Goal: Task Accomplishment & Management: Use online tool/utility

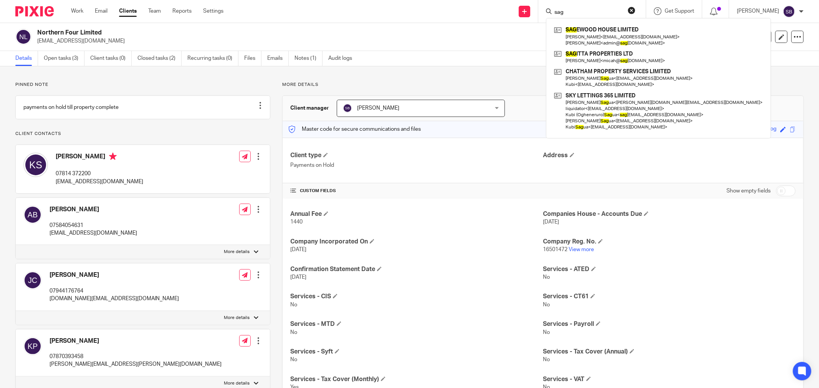
click at [512, 32] on h2 "Northern Four Limited" at bounding box center [301, 33] width 529 height 8
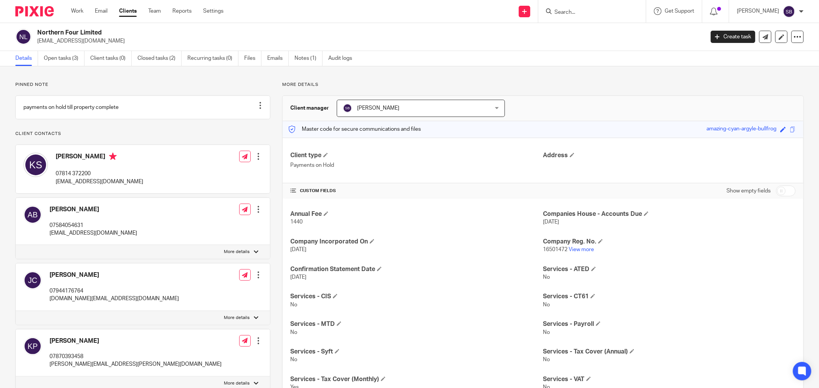
click at [588, 16] on div at bounding box center [591, 11] width 107 height 23
click at [586, 9] on input "Search" at bounding box center [587, 12] width 69 height 7
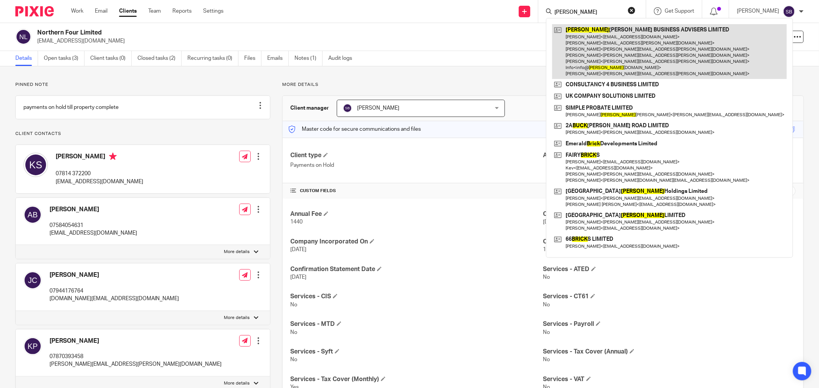
type input "bick"
click at [594, 45] on link at bounding box center [669, 51] width 234 height 55
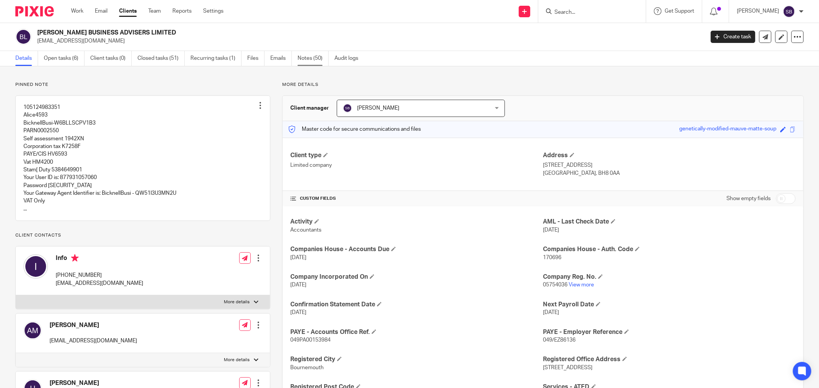
click at [308, 62] on link "Notes (50)" at bounding box center [312, 58] width 31 height 15
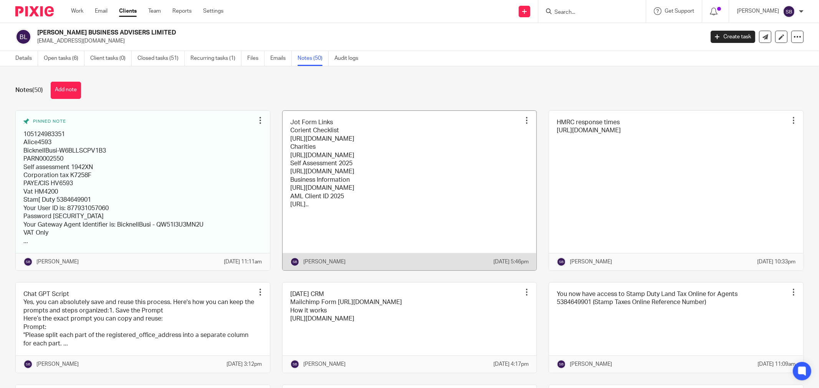
click at [446, 200] on link at bounding box center [409, 191] width 254 height 160
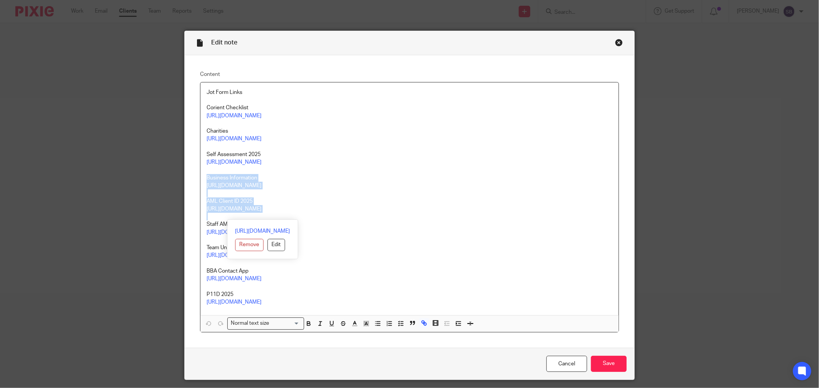
drag, startPoint x: 203, startPoint y: 178, endPoint x: 326, endPoint y: 216, distance: 128.6
click at [326, 216] on div "Jot Form Links Corient Checklist https://form.jotform.com/252181994779071 Chari…" at bounding box center [409, 199] width 418 height 233
copy div "Business Information https://form.jotform.com/250942200877053 AML Client ID 202…"
click at [616, 44] on div "Close this dialog window" at bounding box center [619, 43] width 8 height 8
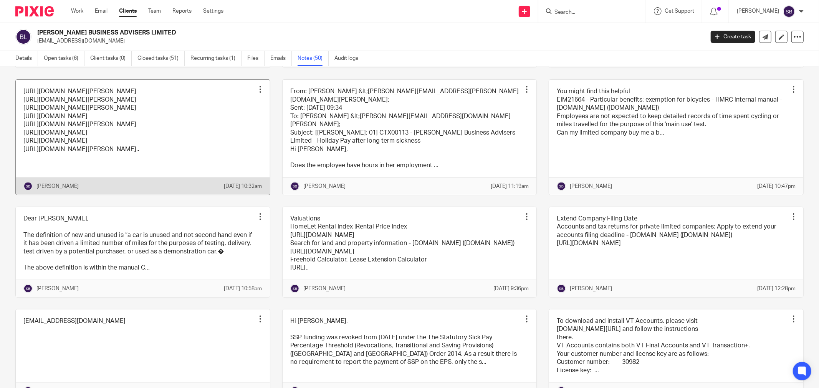
scroll to position [981, 0]
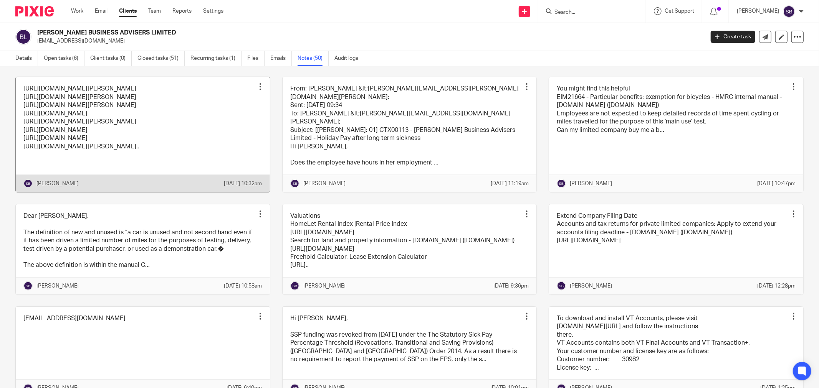
click at [217, 192] on link at bounding box center [143, 134] width 254 height 115
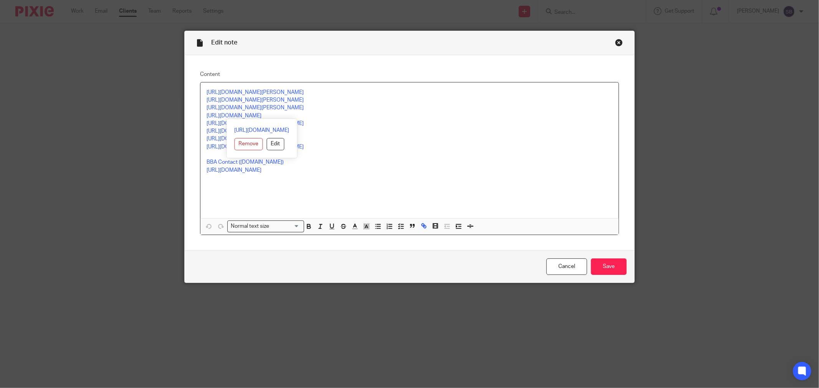
drag, startPoint x: 201, startPoint y: 116, endPoint x: 320, endPoint y: 116, distance: 119.4
click at [320, 116] on div "[URL][DOMAIN_NAME][PERSON_NAME] [URL][DOMAIN_NAME][PERSON_NAME] [URL][DOMAIN_NA…" at bounding box center [409, 151] width 418 height 136
copy link "[URL][DOMAIN_NAME]"
click at [617, 41] on div "Close this dialog window" at bounding box center [619, 43] width 8 height 8
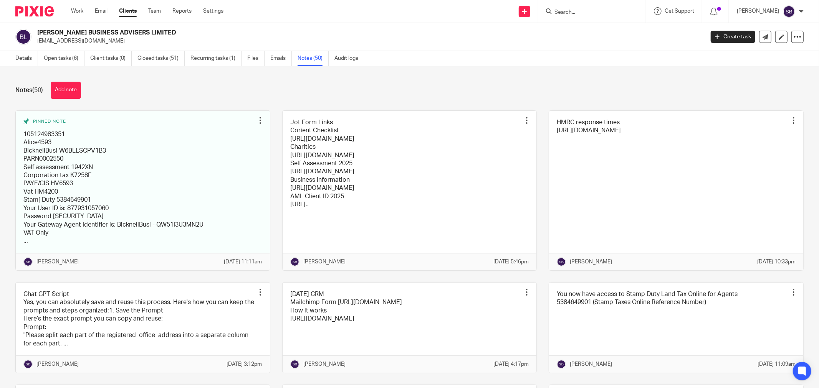
click at [601, 12] on input "Search" at bounding box center [587, 12] width 69 height 7
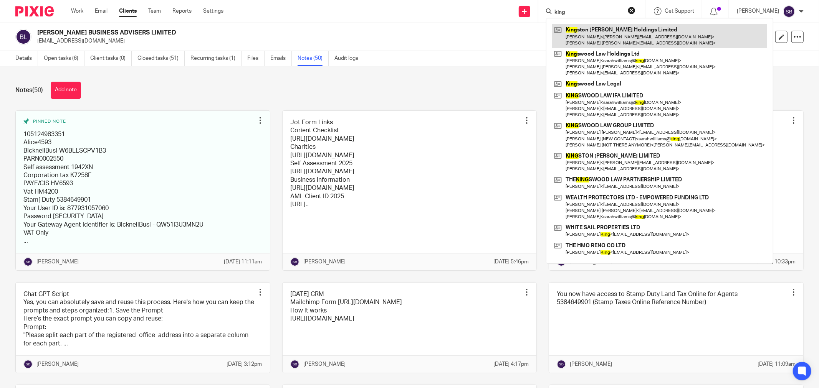
type input "king"
click at [616, 33] on link at bounding box center [659, 36] width 215 height 24
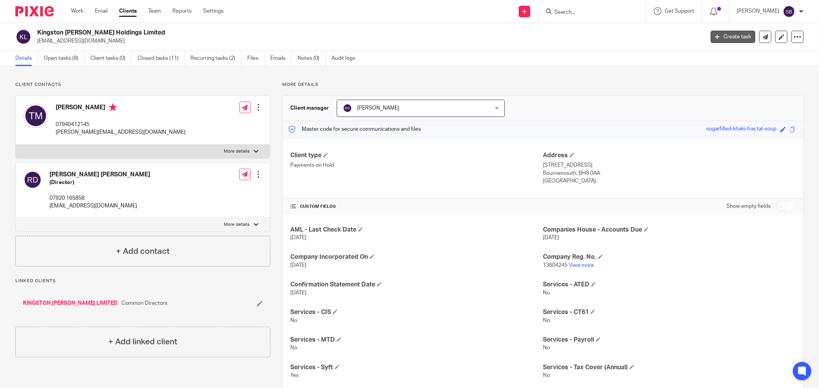
click at [715, 39] on link "Create task" at bounding box center [732, 37] width 45 height 12
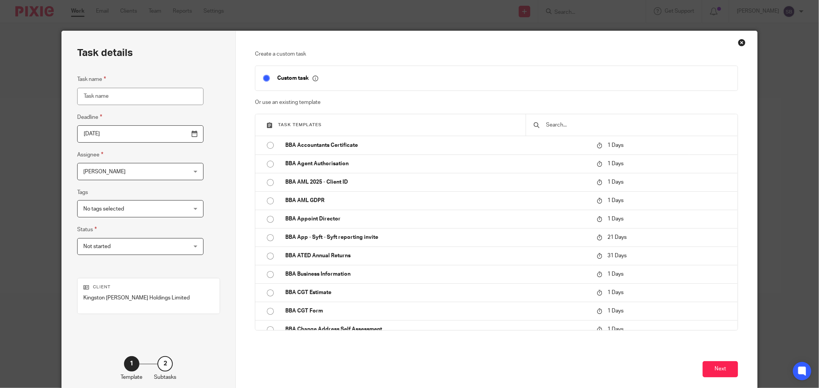
click at [571, 130] on div at bounding box center [631, 124] width 212 height 21
click at [571, 128] on input "text" at bounding box center [637, 125] width 185 height 8
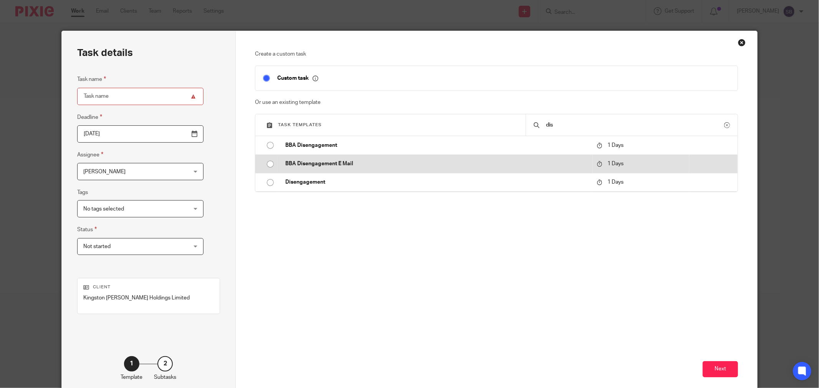
type input "dis"
click at [348, 164] on p "BBA Disengagement E Mail" at bounding box center [437, 164] width 304 height 8
type input "2025-08-23"
type input "BBA Disengagement E Mail"
checkbox input "false"
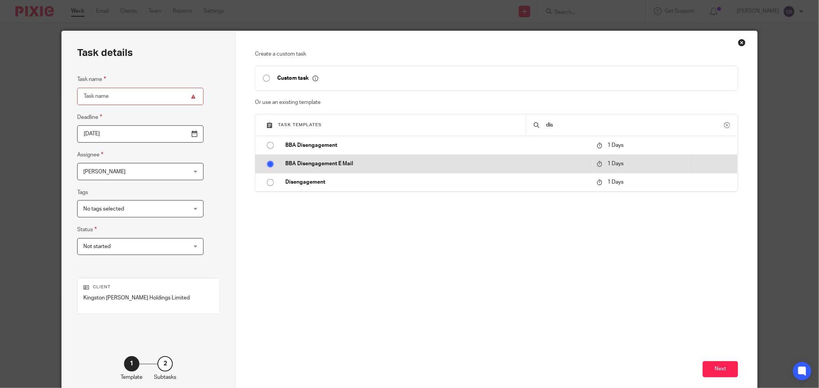
radio input "true"
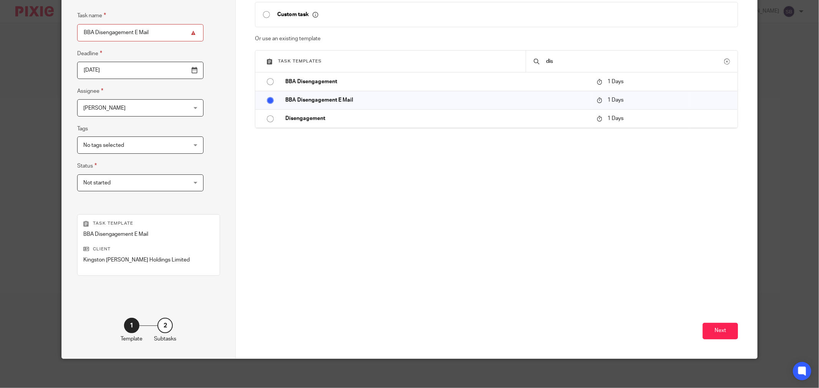
scroll to position [65, 0]
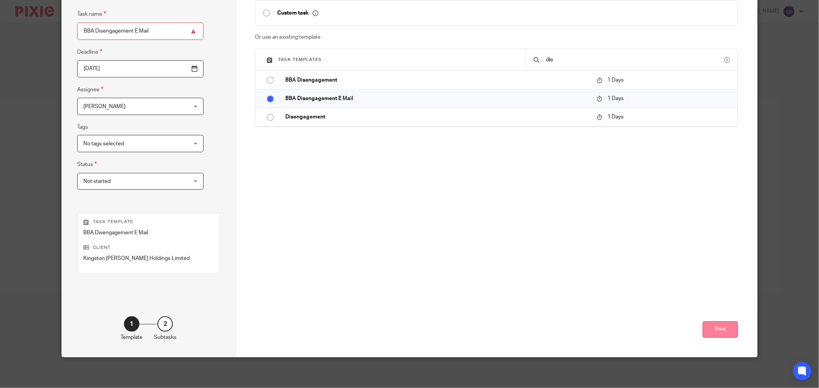
click at [727, 328] on button "Next" at bounding box center [719, 330] width 35 height 17
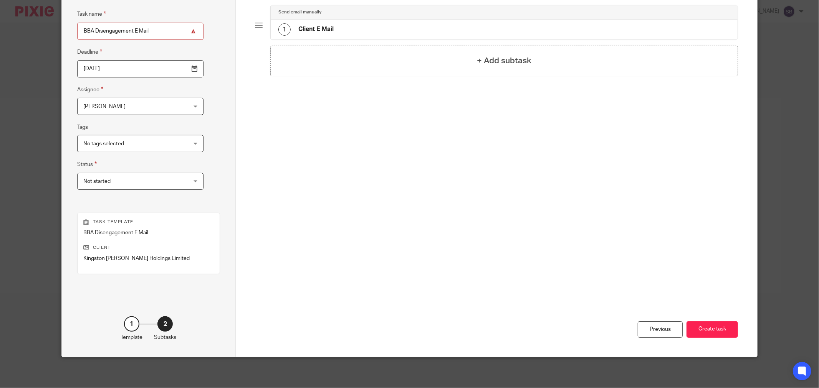
scroll to position [0, 0]
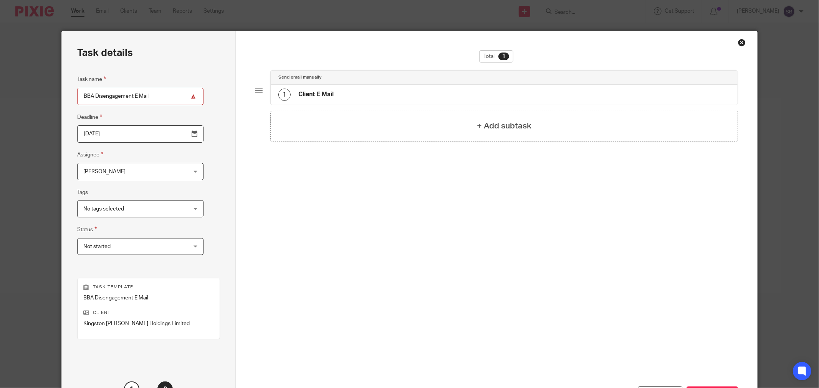
click at [738, 44] on div "Close this dialog window" at bounding box center [742, 43] width 8 height 8
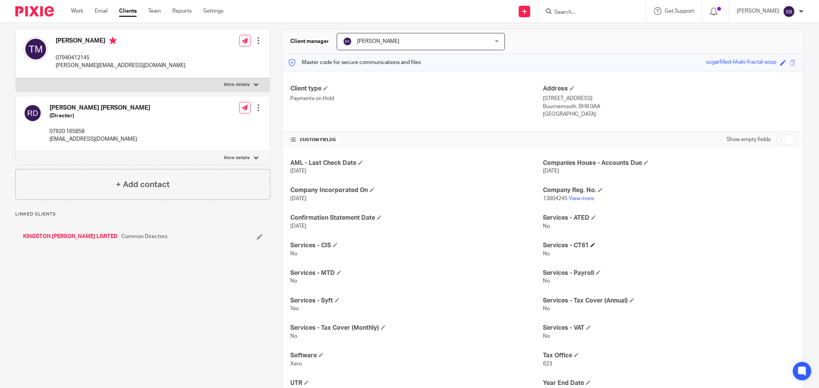
scroll to position [129, 0]
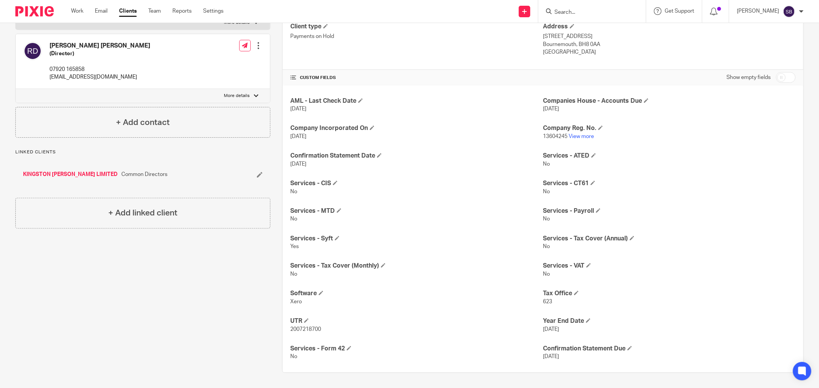
click at [783, 78] on input "checkbox" at bounding box center [786, 77] width 20 height 11
checkbox input "true"
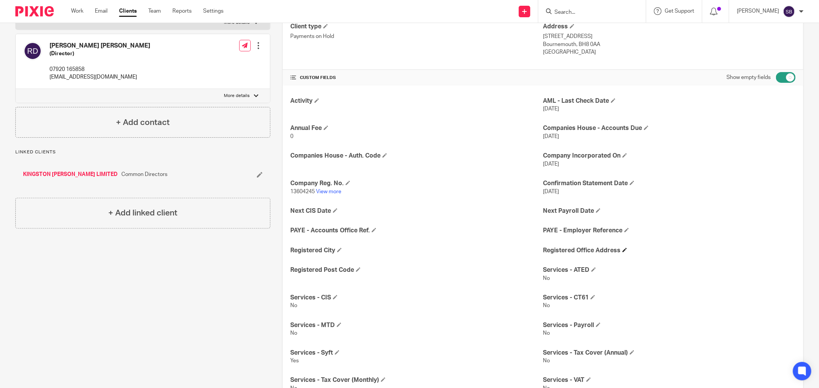
scroll to position [300, 0]
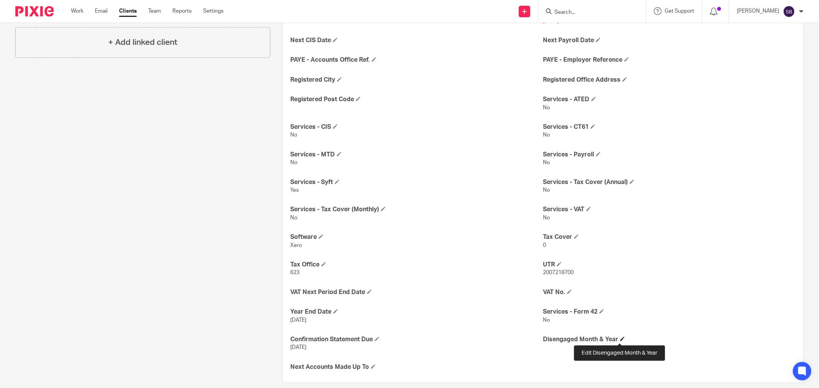
click at [620, 340] on span at bounding box center [622, 339] width 5 height 5
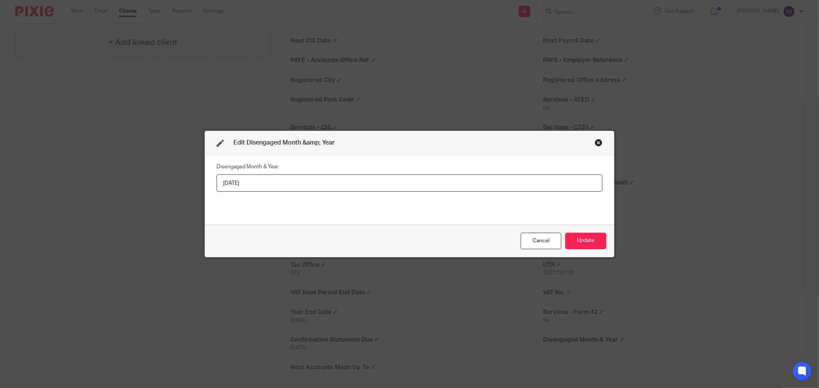
click at [236, 182] on input "August 2025" at bounding box center [409, 183] width 386 height 17
click at [238, 182] on input "August 2025" at bounding box center [409, 183] width 386 height 17
click at [236, 185] on input "[DATE]" at bounding box center [409, 183] width 386 height 17
type input "July 2025"
click at [593, 243] on button "Update" at bounding box center [585, 241] width 41 height 17
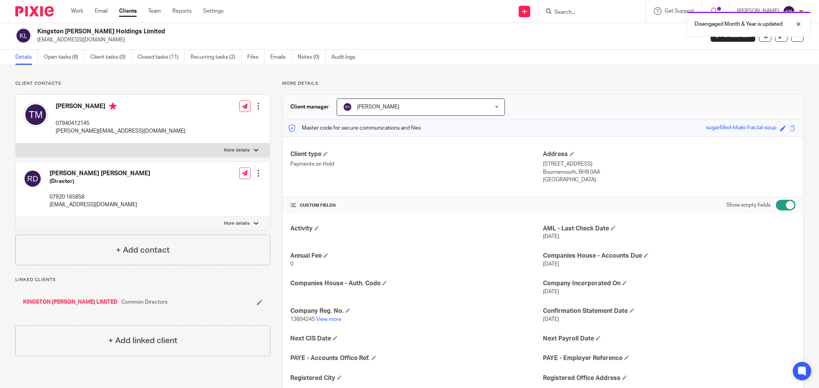
scroll to position [0, 0]
click at [36, 304] on link "KINGSTON [PERSON_NAME] LIMITED" at bounding box center [70, 304] width 94 height 8
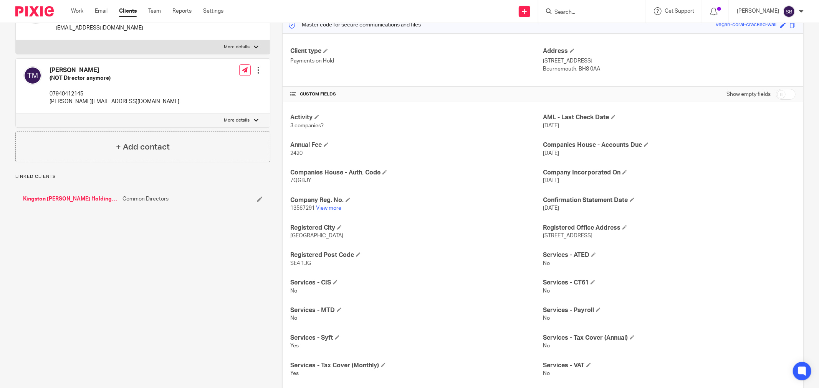
scroll to position [104, 0]
click at [781, 97] on input "checkbox" at bounding box center [786, 95] width 20 height 11
checkbox input "true"
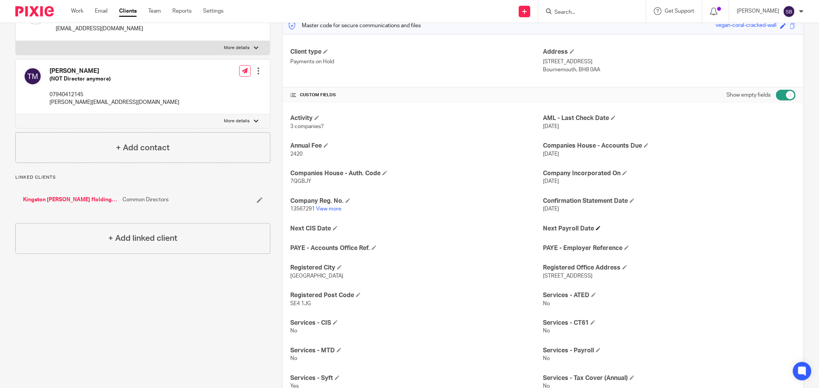
scroll to position [310, 0]
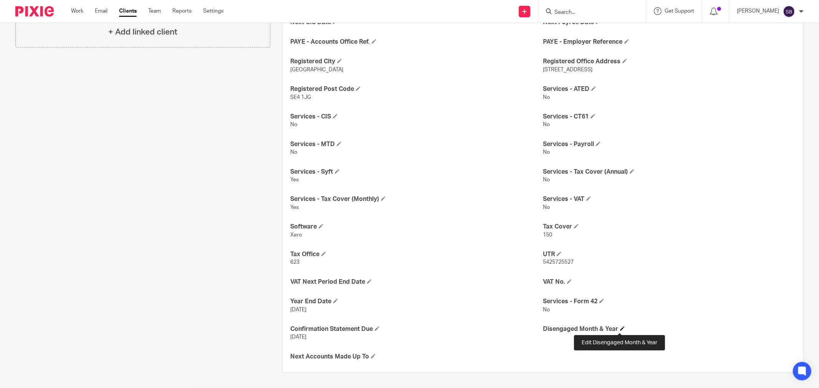
click at [620, 330] on span at bounding box center [622, 329] width 5 height 5
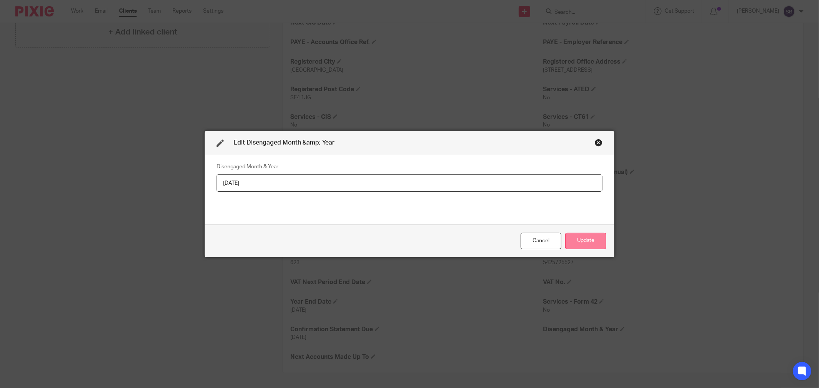
type input "[DATE]"
click at [588, 246] on button "Update" at bounding box center [585, 241] width 41 height 17
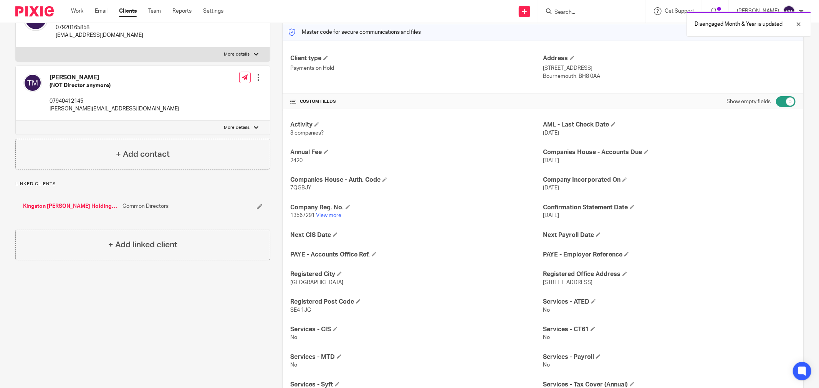
scroll to position [12, 0]
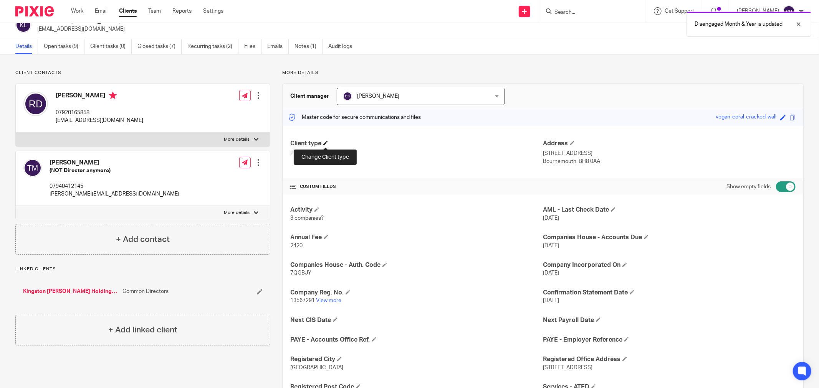
click at [327, 144] on span at bounding box center [325, 143] width 5 height 5
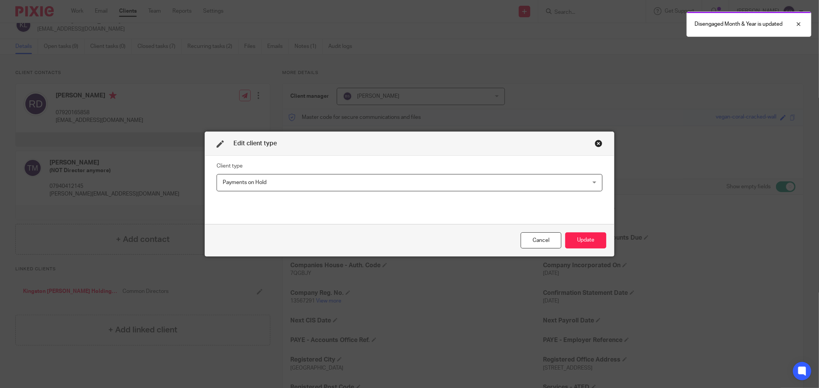
click at [265, 180] on span "Payments on Hold" at bounding box center [374, 183] width 303 height 16
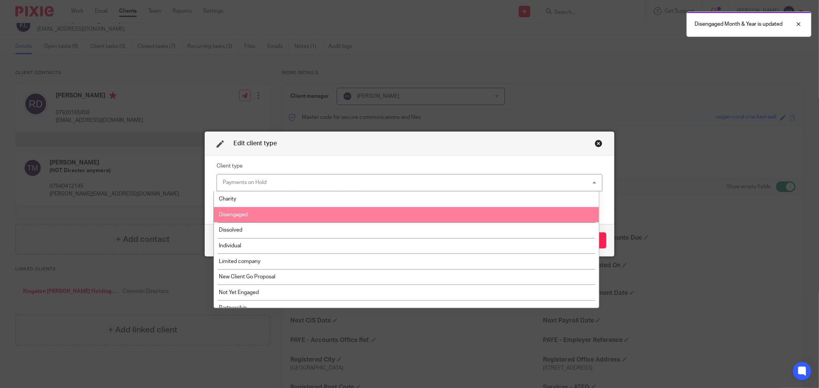
click at [252, 215] on li "Disengaged" at bounding box center [406, 215] width 385 height 16
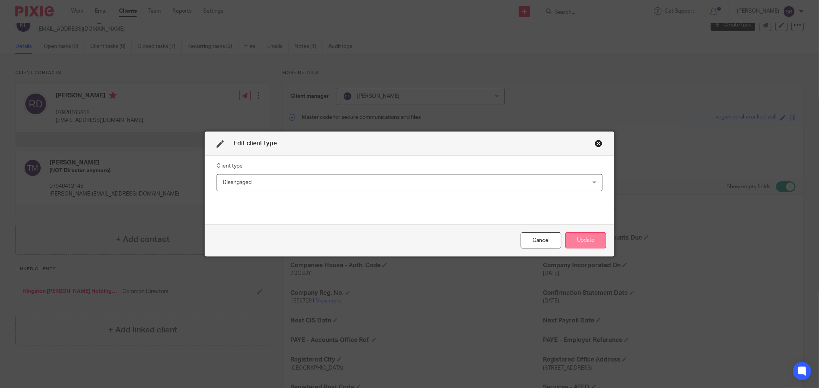
click at [589, 242] on button "Update" at bounding box center [585, 241] width 41 height 17
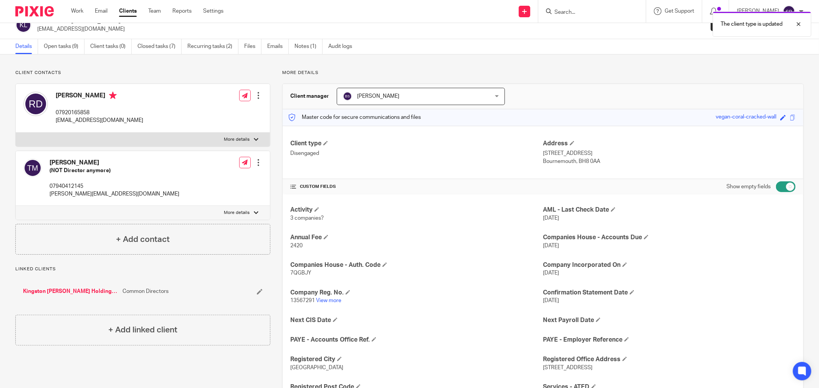
click at [88, 290] on link "Kingston [PERSON_NAME] Holdings Limited" at bounding box center [71, 292] width 96 height 8
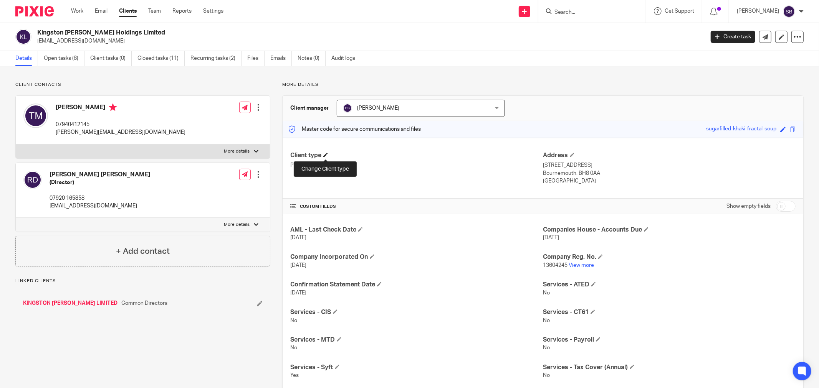
click at [325, 154] on span at bounding box center [325, 155] width 5 height 5
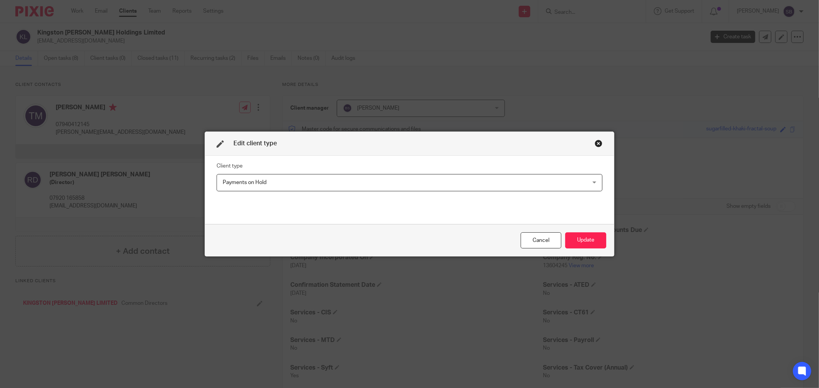
click at [251, 180] on span "Payments on Hold" at bounding box center [245, 182] width 44 height 5
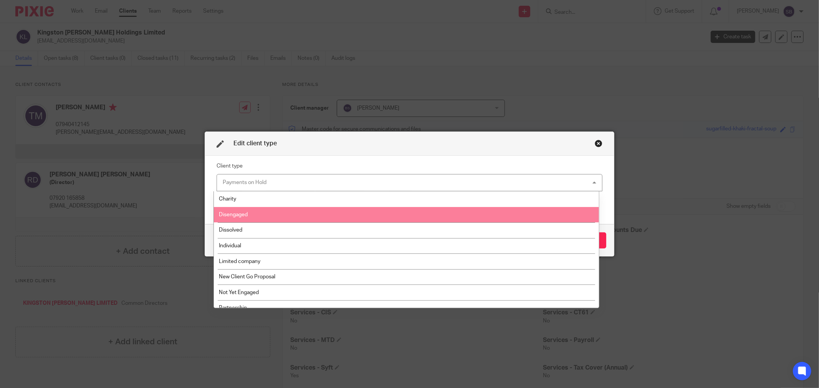
click at [247, 215] on span "Disengaged" at bounding box center [233, 214] width 29 height 5
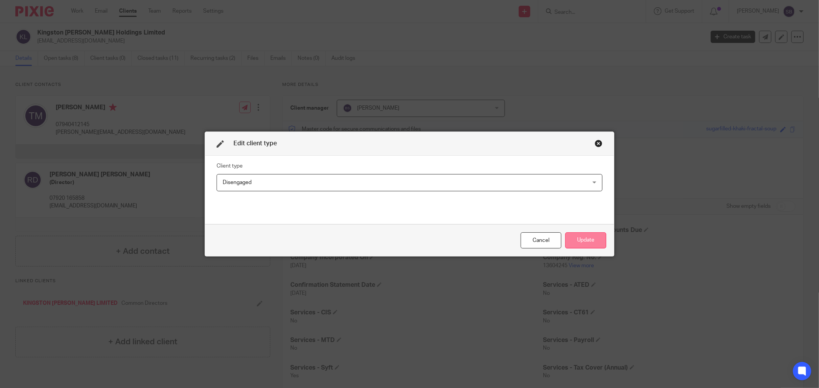
click at [574, 235] on button "Update" at bounding box center [585, 241] width 41 height 17
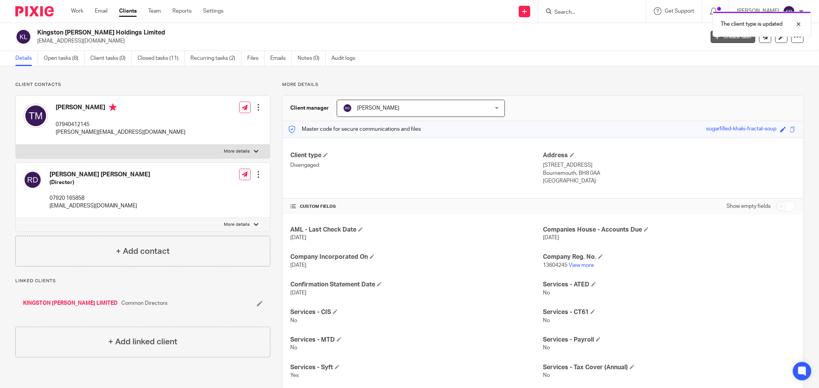
click at [710, 41] on link "Create task" at bounding box center [732, 37] width 45 height 12
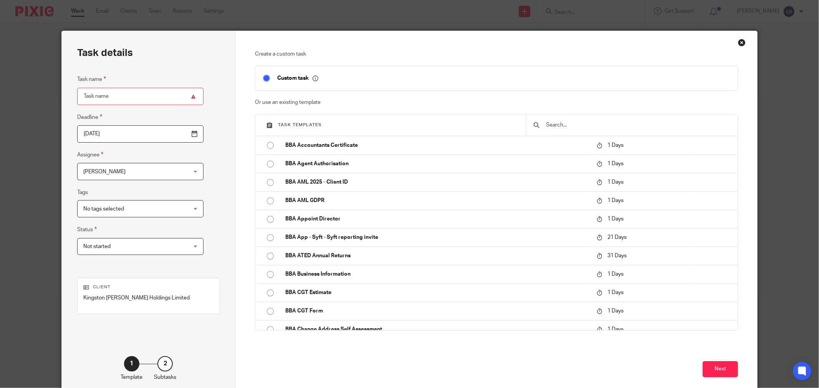
click at [556, 121] on input "text" at bounding box center [637, 125] width 185 height 8
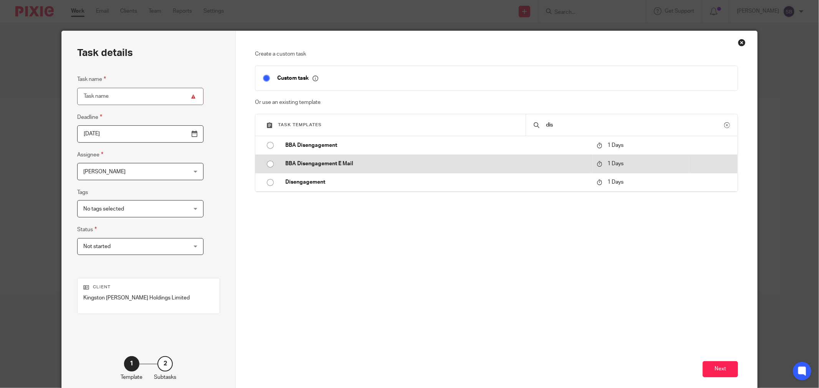
type input "dis"
click at [369, 166] on p "BBA Disengagement E Mail" at bounding box center [437, 164] width 304 height 8
type input "2025-08-23"
type input "BBA Disengagement E Mail"
checkbox input "false"
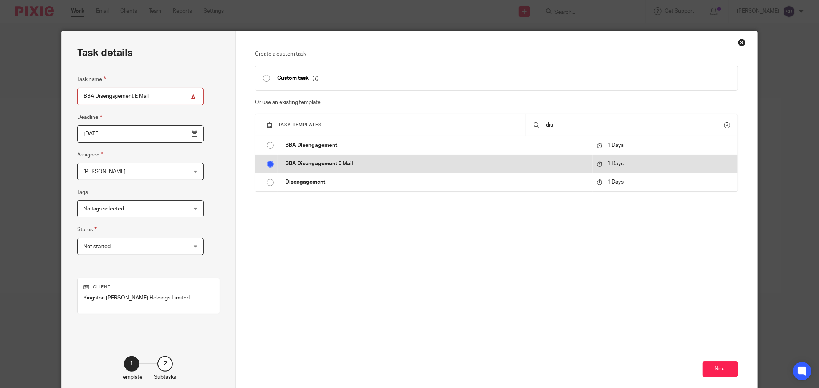
radio input "true"
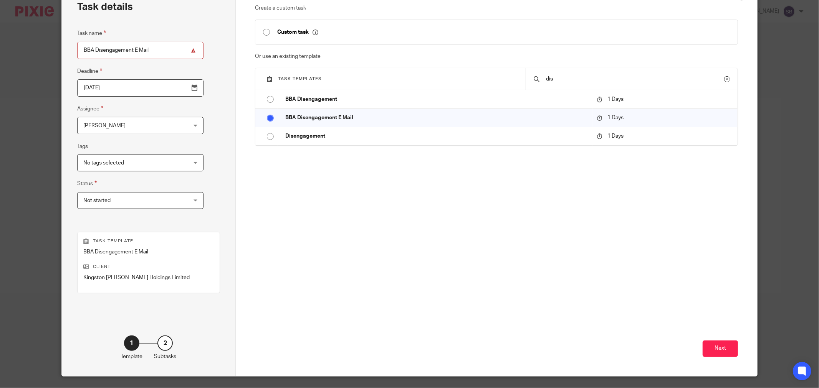
scroll to position [65, 0]
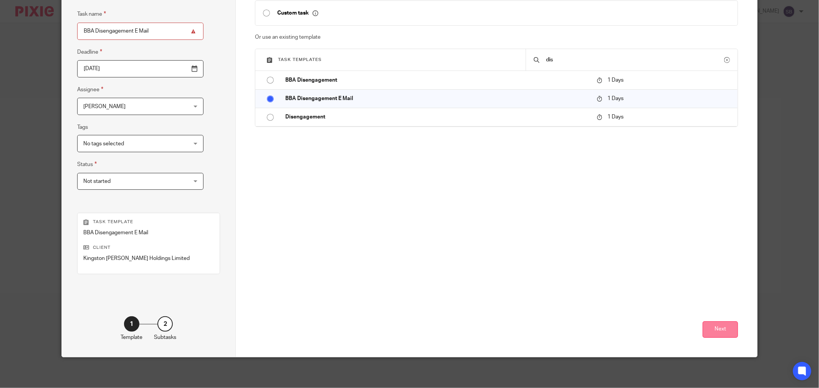
click at [722, 328] on button "Next" at bounding box center [719, 330] width 35 height 17
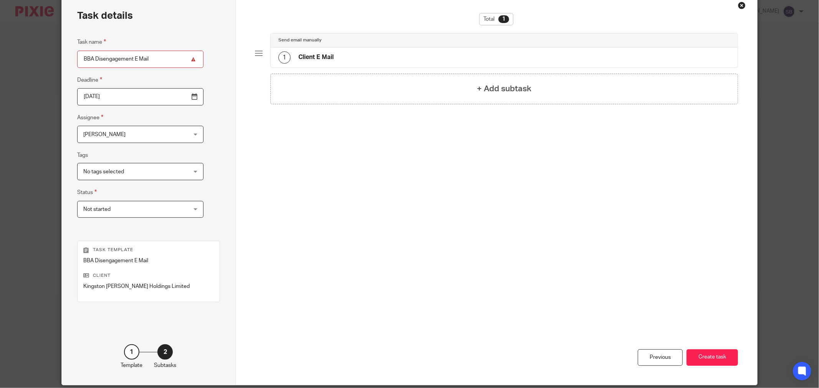
scroll to position [22, 0]
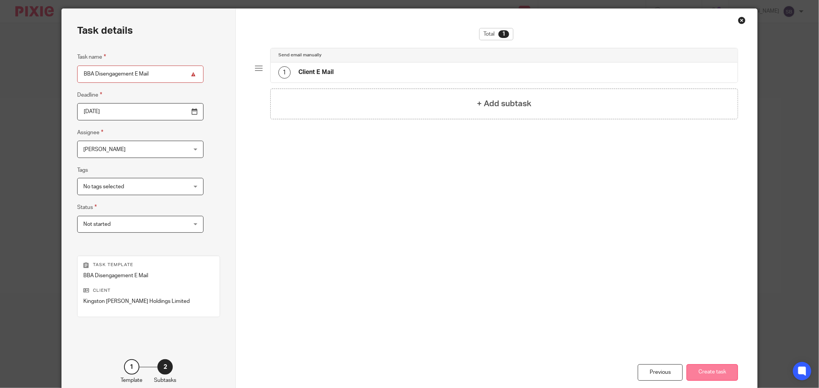
click at [718, 371] on button "Create task" at bounding box center [711, 373] width 51 height 17
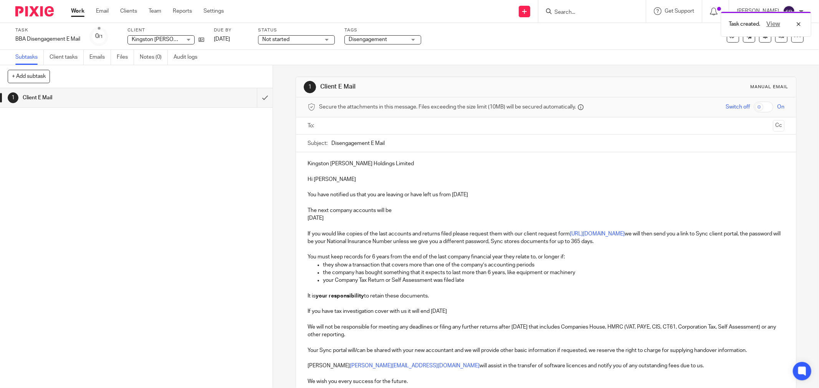
click at [348, 125] on input "text" at bounding box center [545, 126] width 447 height 9
click at [334, 179] on p "Hi Tanya" at bounding box center [545, 181] width 477 height 8
drag, startPoint x: 304, startPoint y: 165, endPoint x: 397, endPoint y: 167, distance: 93.7
click at [397, 167] on div "Kingston Beck Holdings Limited Hi Richard You have notified us that you are lea…" at bounding box center [546, 289] width 500 height 270
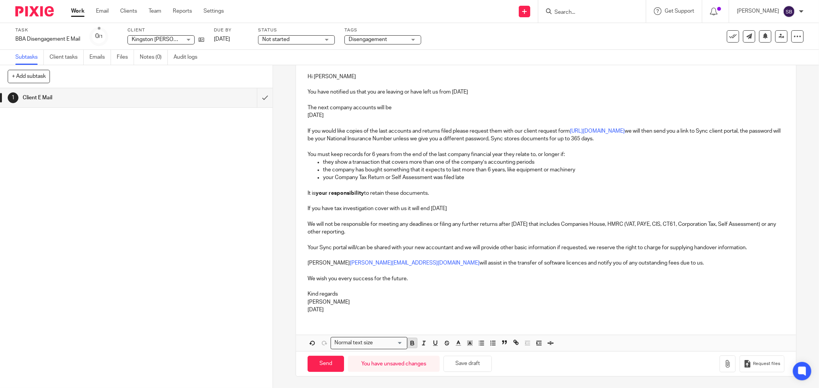
click at [412, 346] on icon "button" at bounding box center [412, 343] width 7 height 7
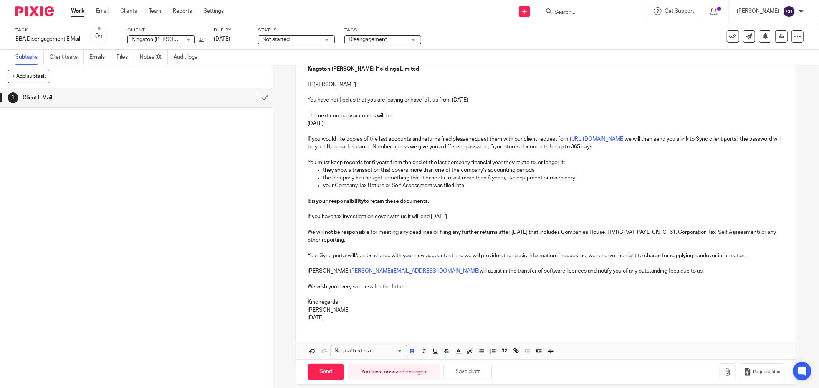
scroll to position [0, 0]
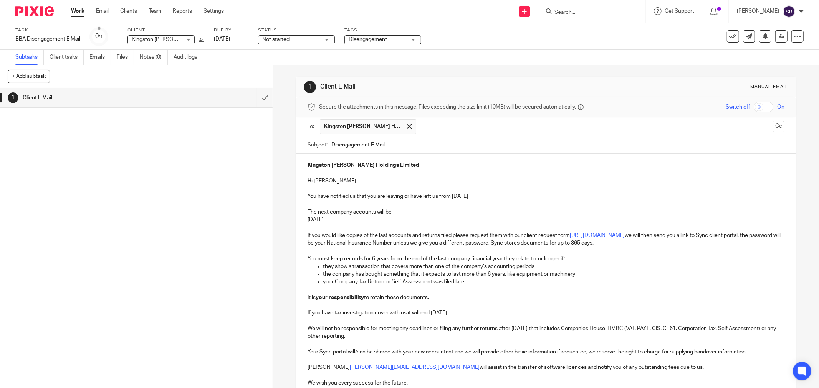
click at [420, 142] on input "Disengagement E Mail" at bounding box center [557, 145] width 453 height 17
paste input "Kingston [PERSON_NAME] Holdings Limited"
type input "Disengagement E Mail Kingston Beck Holdings Limited"
click at [304, 197] on div "Kingston Beck Holdings Limited Hi Richard You have notified us that you are lea…" at bounding box center [546, 289] width 500 height 270
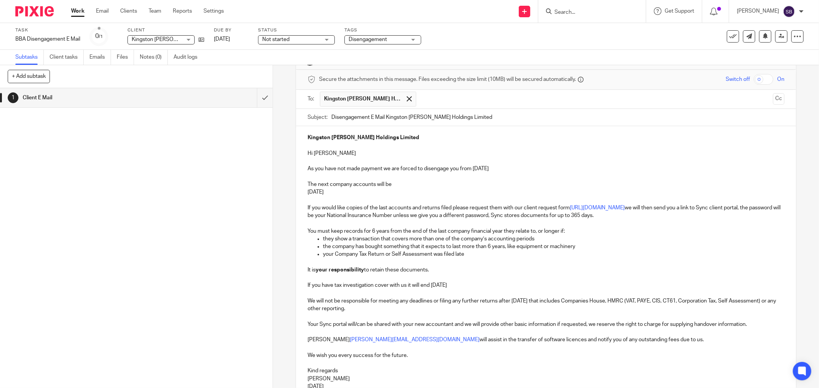
scroll to position [43, 0]
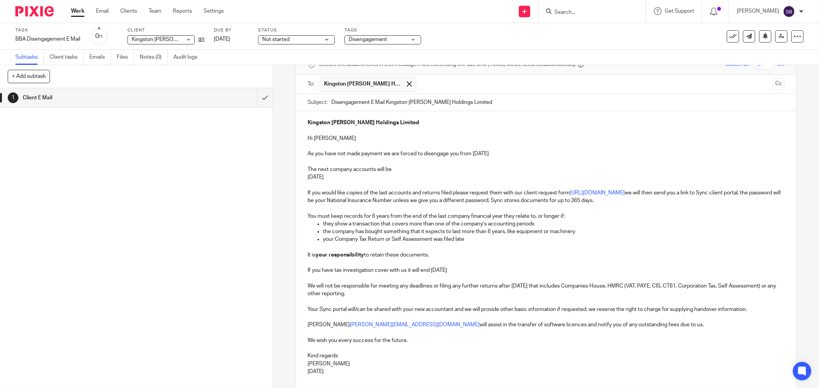
click at [466, 86] on input "text" at bounding box center [595, 84] width 350 height 15
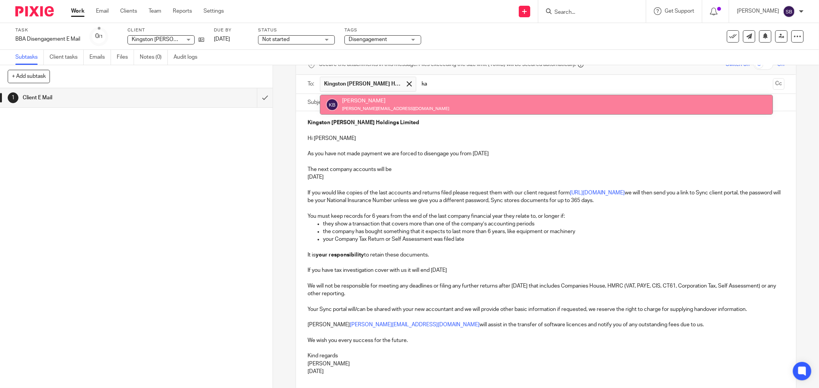
type input "ka"
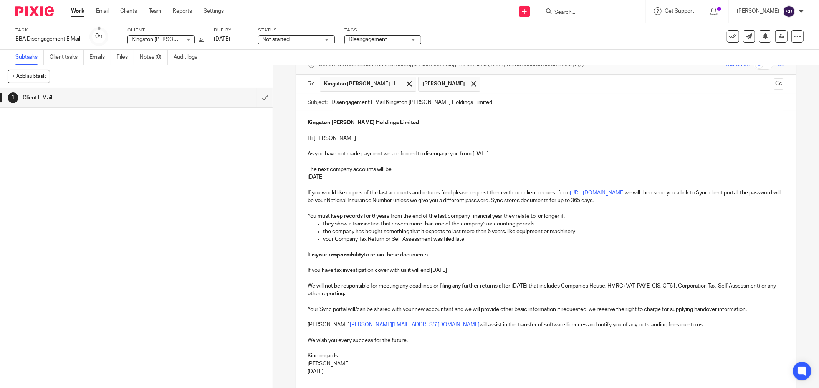
click at [501, 90] on input "text" at bounding box center [627, 84] width 286 height 15
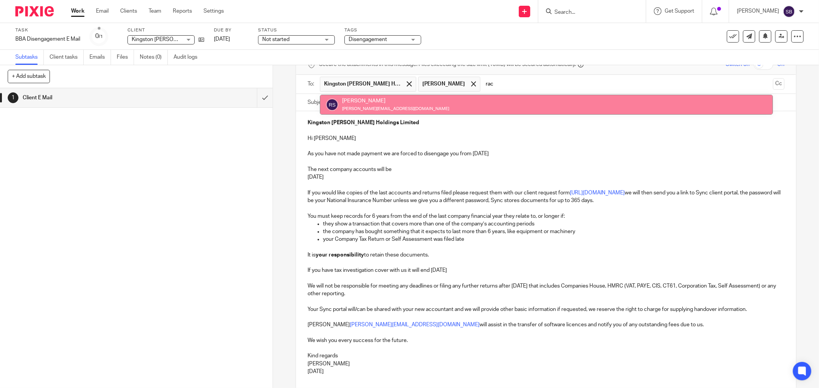
type input "rac"
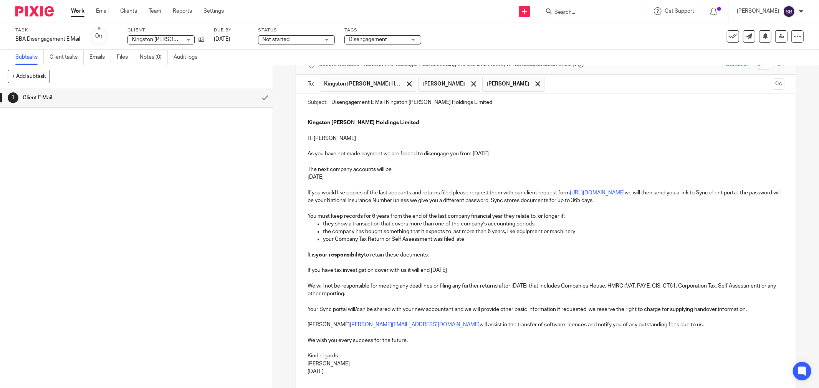
click at [560, 88] on input "text" at bounding box center [658, 84] width 221 height 15
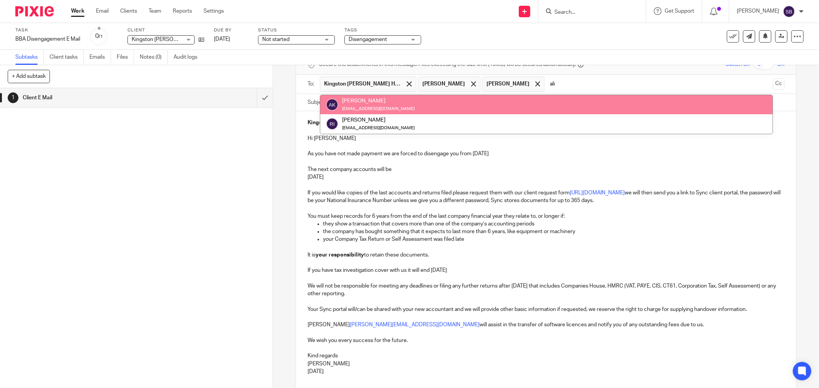
type input "ali"
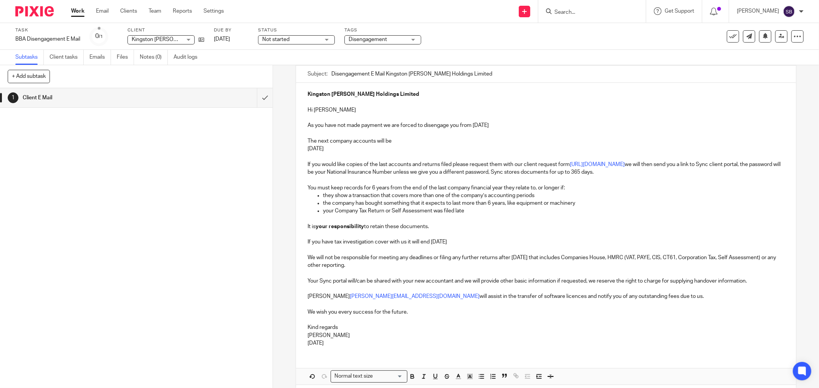
scroll to position [85, 0]
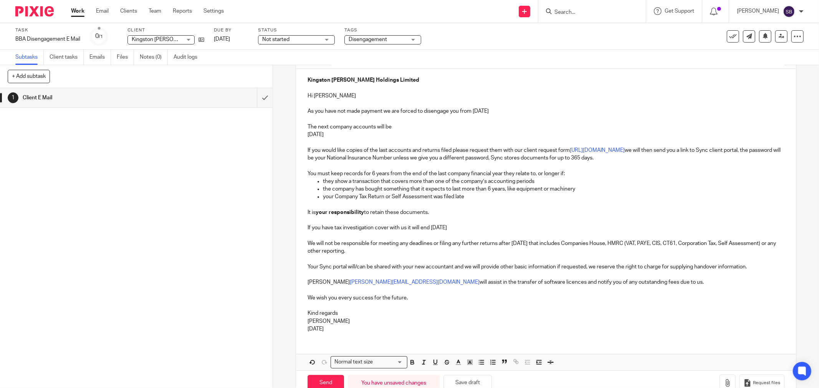
click at [377, 253] on p "We will not be responsible for meeting any deadlines or filing any further retu…" at bounding box center [545, 248] width 477 height 16
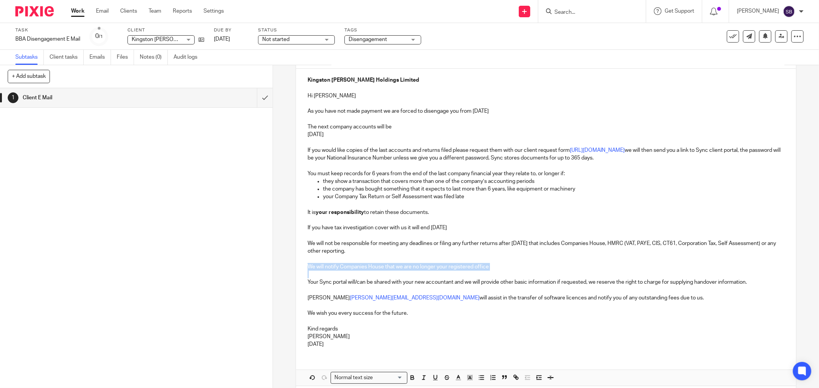
drag, startPoint x: 305, startPoint y: 266, endPoint x: 505, endPoint y: 271, distance: 199.6
click at [505, 271] on div "Kingston Beck Holdings Limited Hi Richard As you have not made payment we are f…" at bounding box center [546, 212] width 500 height 286
click at [411, 379] on icon "button" at bounding box center [412, 379] width 3 height 2
click at [448, 285] on p "Your Sync portal will/can be shared with your new accountant and we will provid…" at bounding box center [545, 283] width 477 height 8
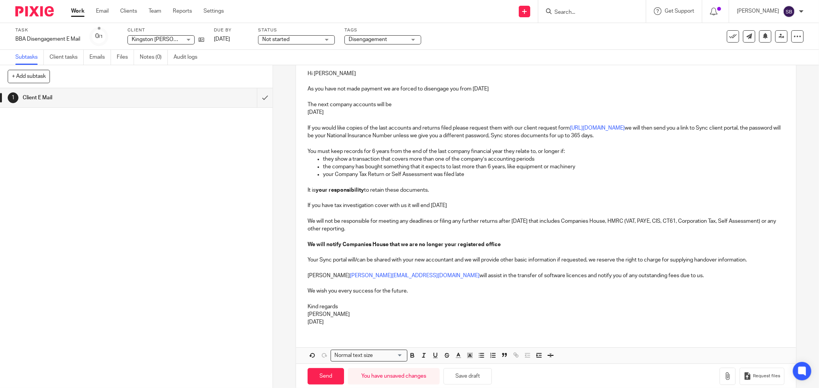
scroll to position [121, 0]
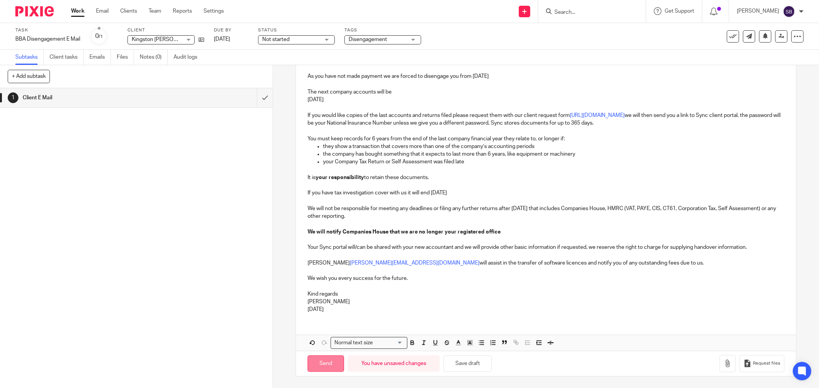
click at [318, 366] on input "Send" at bounding box center [325, 364] width 36 height 17
type input "Sent"
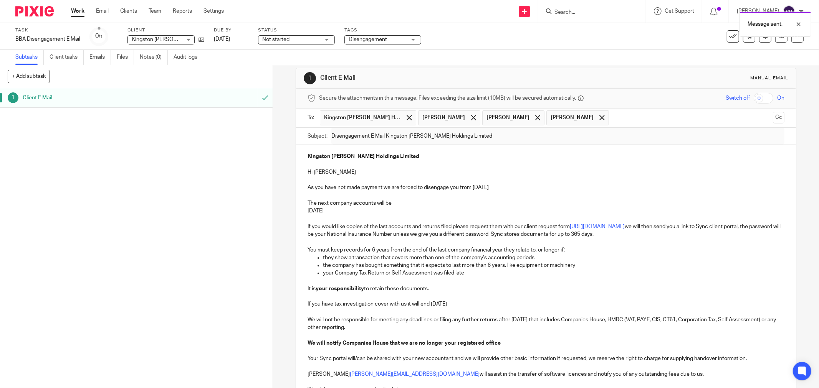
scroll to position [0, 0]
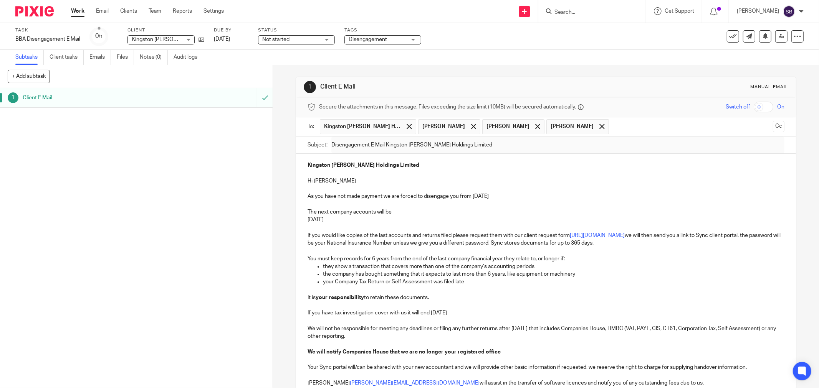
click at [596, 11] on input "Search" at bounding box center [587, 12] width 69 height 7
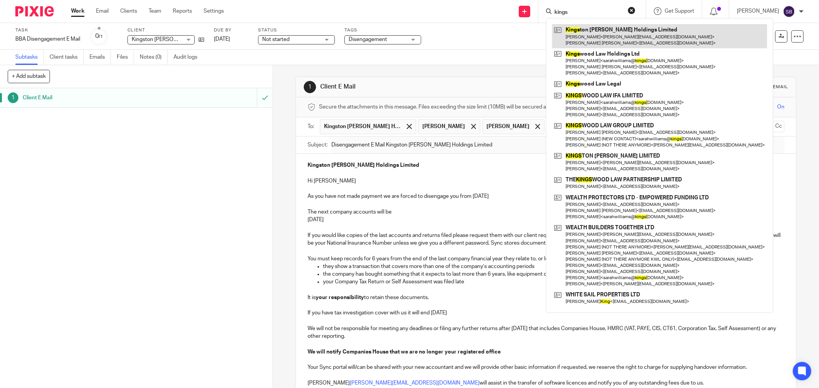
type input "kings"
click at [594, 33] on link at bounding box center [659, 36] width 215 height 24
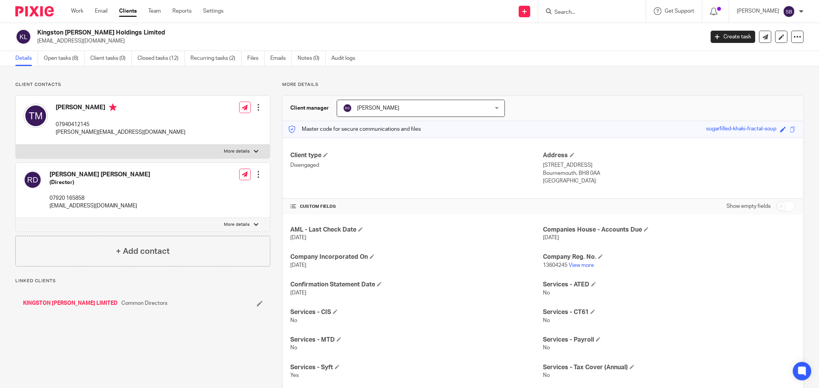
click at [61, 304] on link "KINGSTON [PERSON_NAME] LIMITED" at bounding box center [70, 304] width 94 height 8
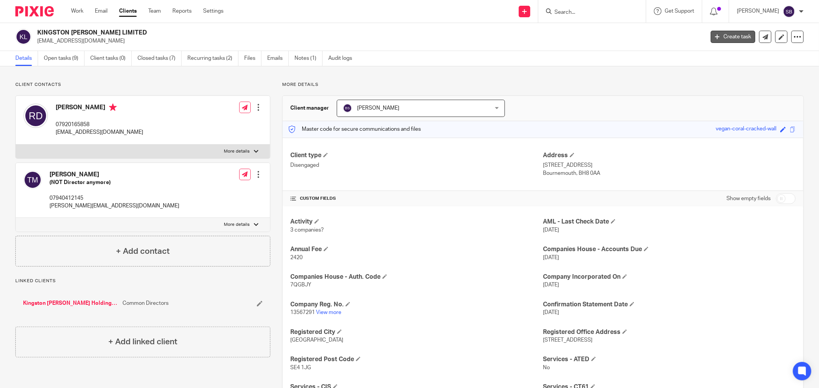
click at [714, 35] on link "Create task" at bounding box center [732, 37] width 45 height 12
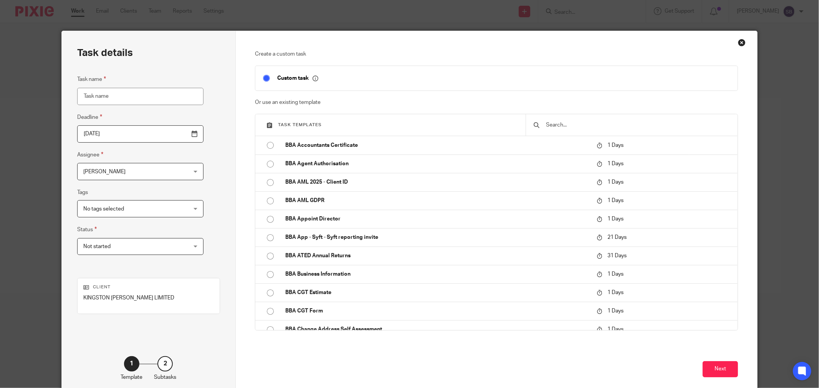
click at [587, 124] on input "text" at bounding box center [637, 125] width 185 height 8
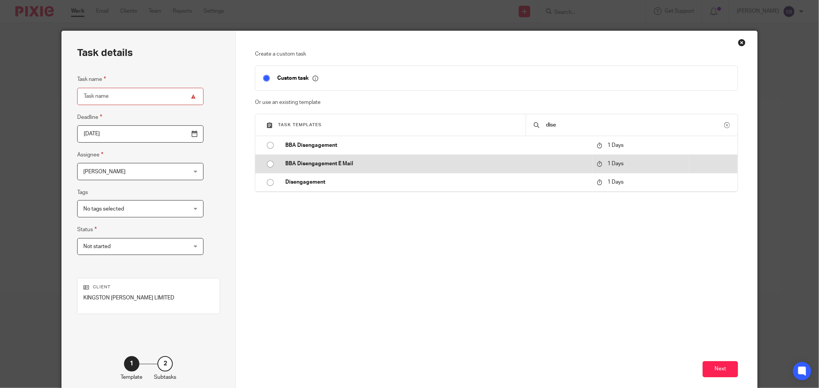
type input "dise"
click at [370, 159] on td "BBA Disengagement E Mail" at bounding box center [434, 164] width 315 height 18
type input "[DATE]"
type input "BBA Disengagement E Mail"
checkbox input "false"
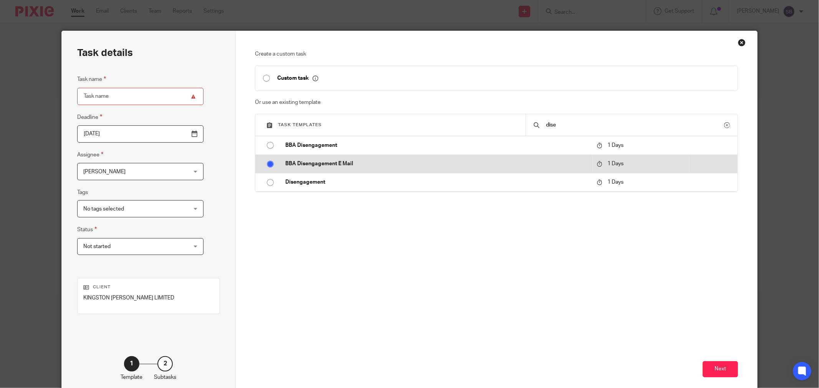
radio input "true"
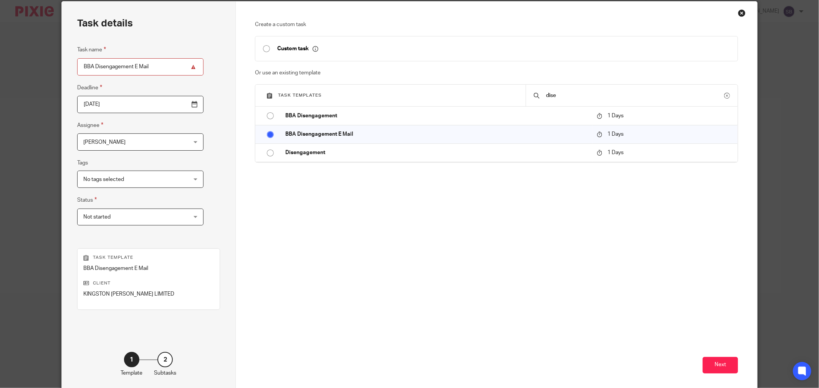
scroll to position [65, 0]
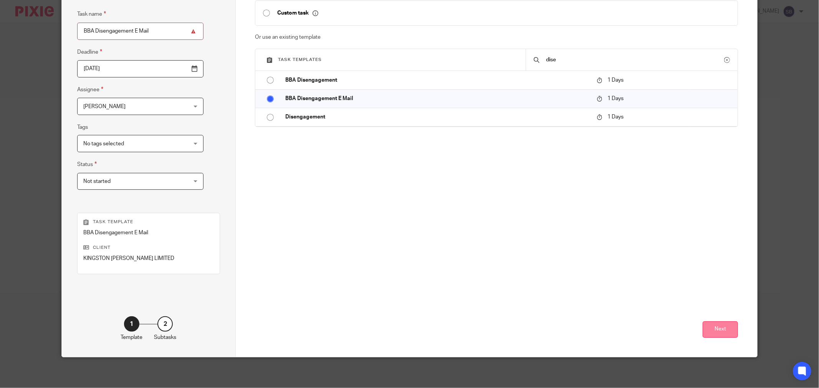
click at [724, 328] on button "Next" at bounding box center [719, 330] width 35 height 17
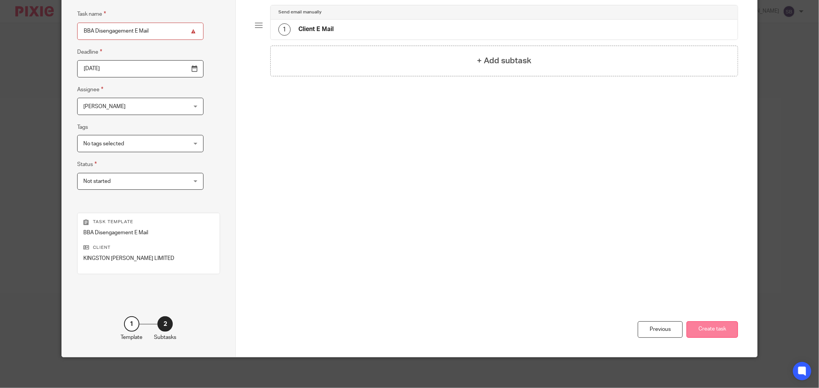
click at [698, 324] on button "Create task" at bounding box center [711, 330] width 51 height 17
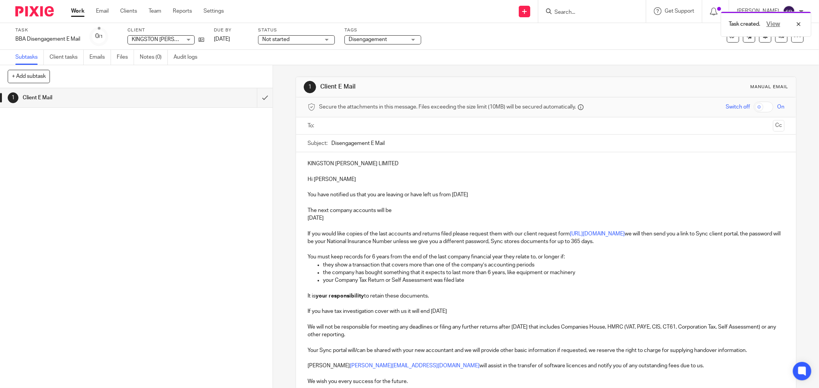
click at [340, 124] on input "text" at bounding box center [545, 126] width 447 height 9
click at [430, 131] on input "text" at bounding box center [595, 126] width 350 height 15
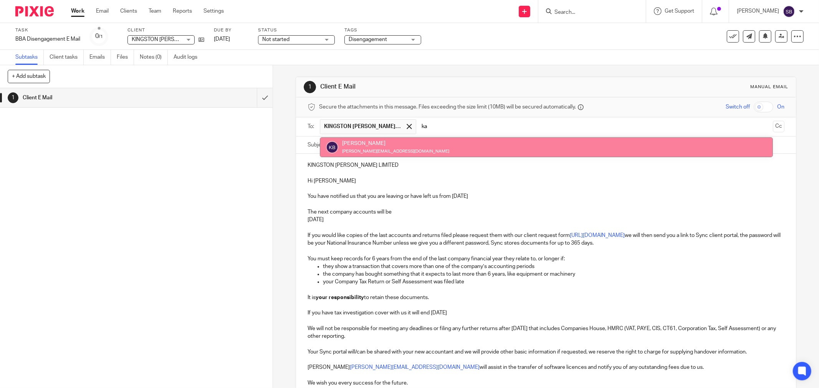
type input "ka"
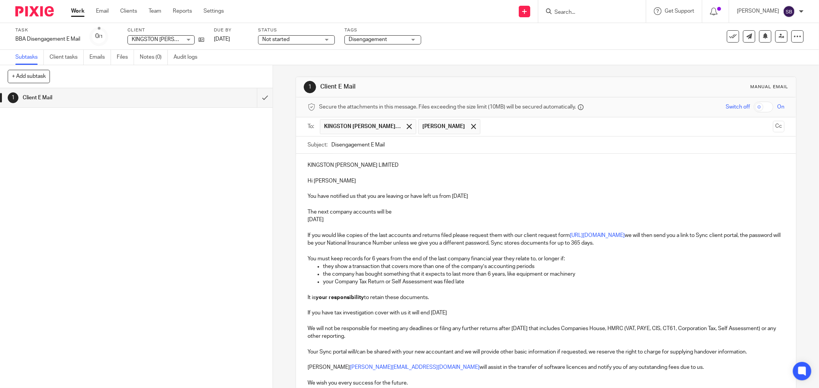
click at [505, 123] on input "text" at bounding box center [627, 126] width 286 height 15
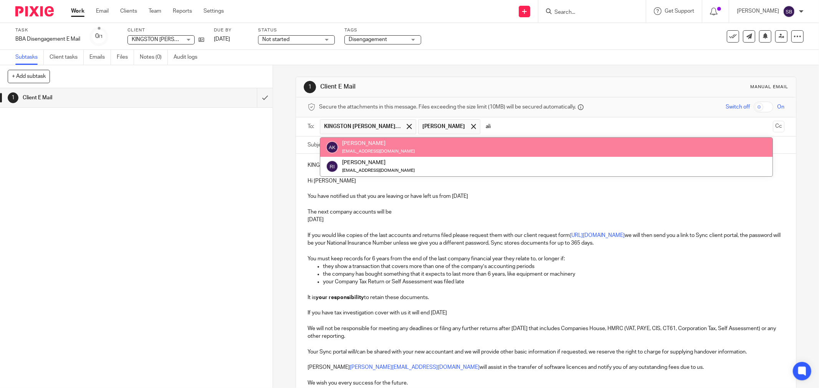
type input "ali"
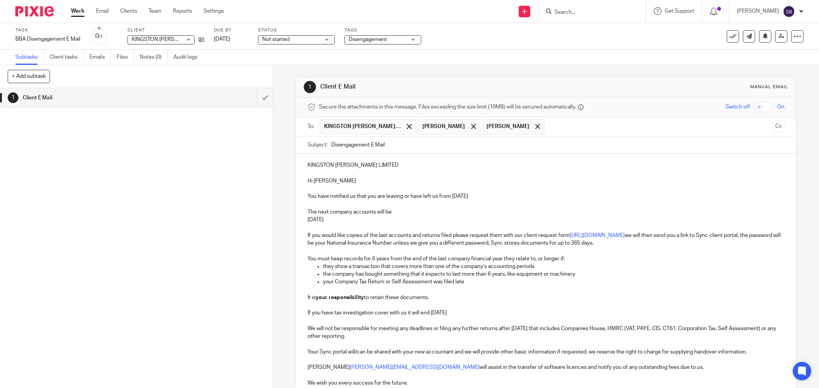
click at [548, 130] on input "text" at bounding box center [658, 126] width 221 height 15
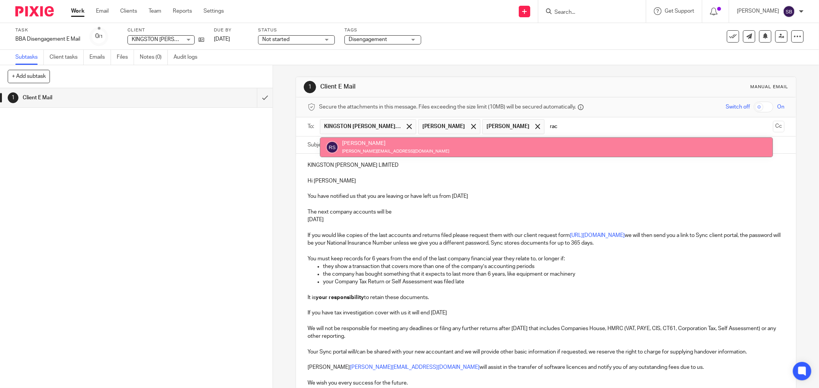
type input "rac"
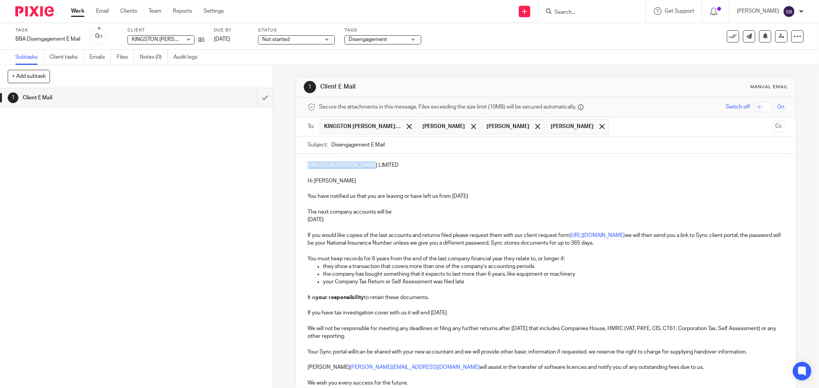
drag, startPoint x: 306, startPoint y: 165, endPoint x: 377, endPoint y: 165, distance: 71.4
click at [377, 165] on p "KINGSTON [PERSON_NAME] LIMITED" at bounding box center [545, 166] width 477 height 8
copy p "KINGSTON [PERSON_NAME] LIMITED"
click at [428, 147] on input "Disengagement E Mail" at bounding box center [557, 145] width 453 height 17
paste input "KINGSTON [PERSON_NAME] LIMITED"
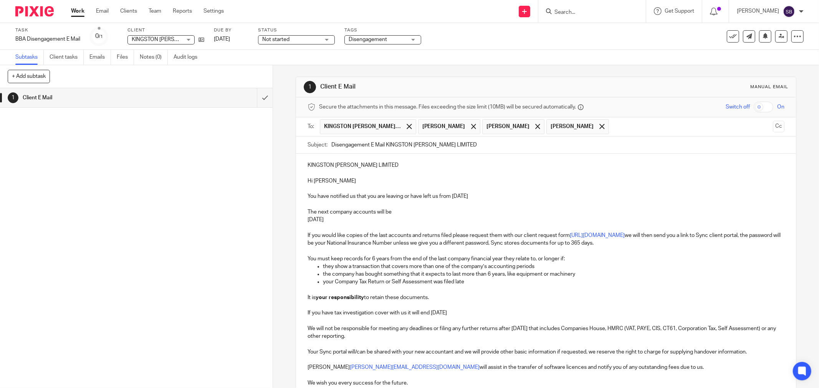
type input "Disengagement E Mail KINGSTON [PERSON_NAME] LIMITED"
drag, startPoint x: 304, startPoint y: 166, endPoint x: 375, endPoint y: 163, distance: 70.7
click at [375, 163] on div "KINGSTON [PERSON_NAME] LIMITED Hi [PERSON_NAME] You have notified us that you a…" at bounding box center [546, 289] width 500 height 270
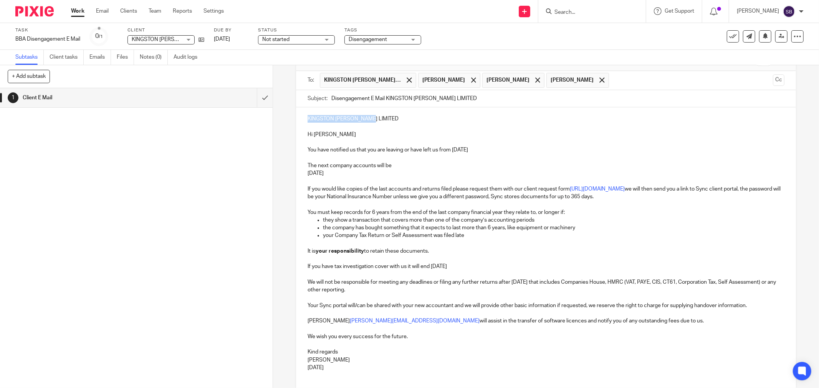
scroll to position [105, 0]
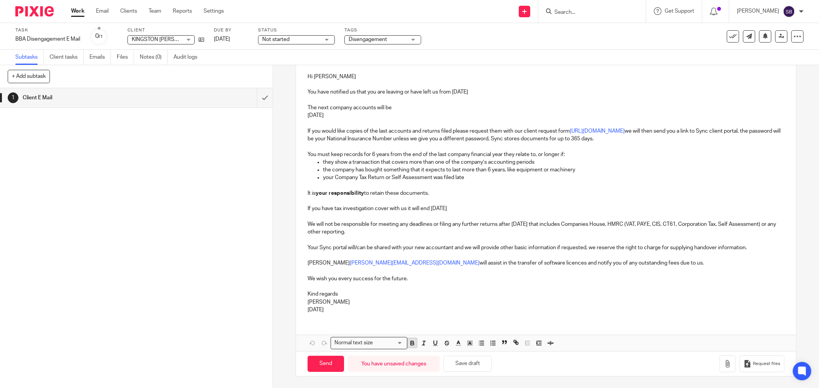
click at [407, 347] on button "button" at bounding box center [412, 344] width 10 height 10
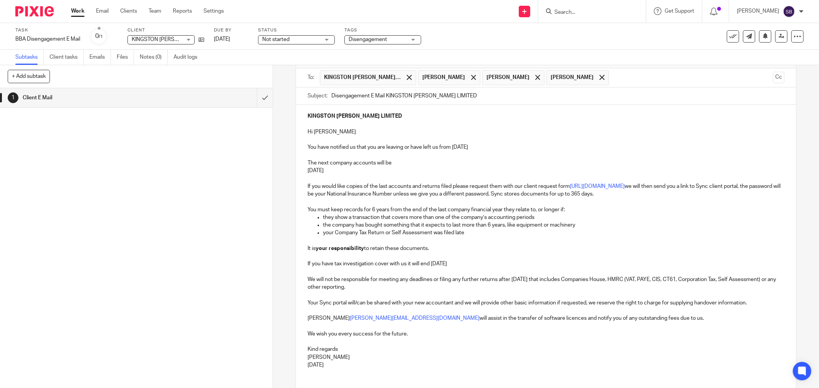
scroll to position [0, 0]
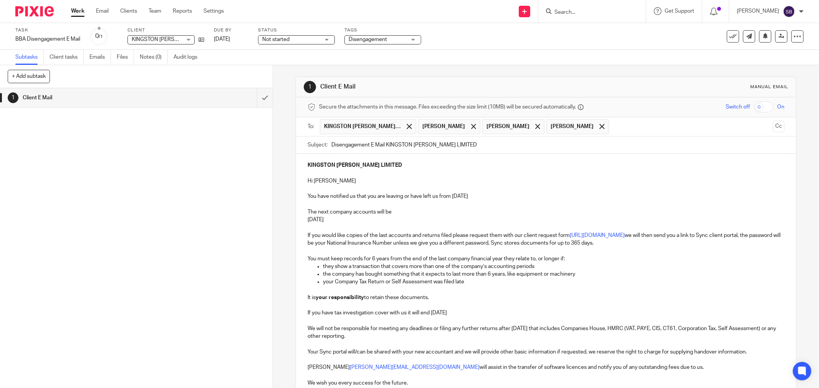
click at [307, 200] on p "You have notified us that you are leaving or have left us from [DATE]" at bounding box center [545, 197] width 477 height 8
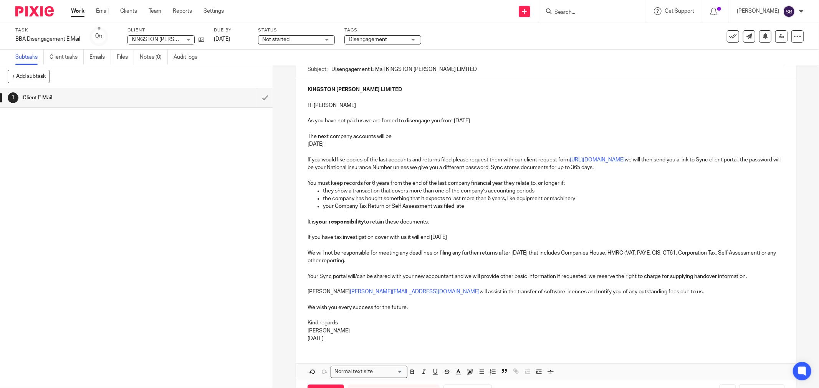
scroll to position [85, 0]
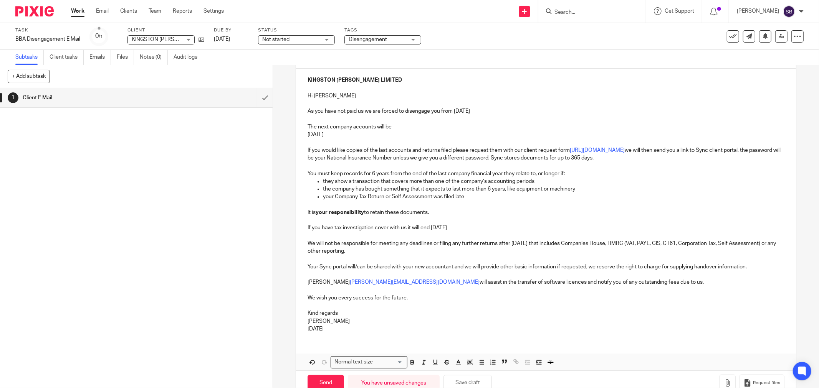
click at [378, 255] on p "We will not be responsible for meeting any deadlines or filing any further retu…" at bounding box center [545, 248] width 477 height 16
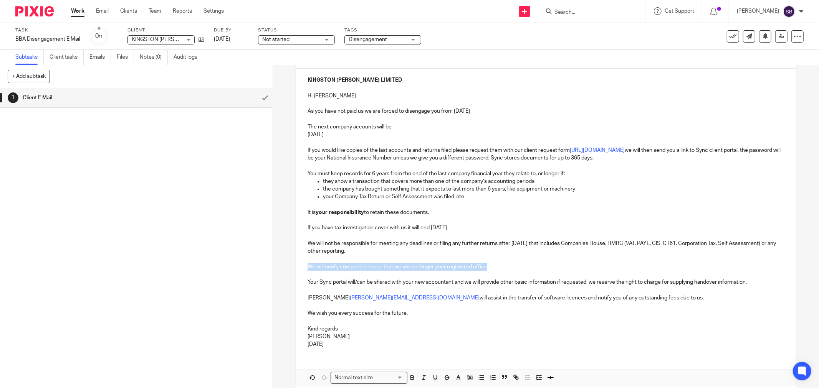
drag, startPoint x: 305, startPoint y: 269, endPoint x: 513, endPoint y: 270, distance: 207.6
click at [513, 270] on p "We will notify companies house that we are no longer your registered office" at bounding box center [545, 267] width 477 height 8
click at [410, 381] on icon "button" at bounding box center [412, 378] width 7 height 7
click at [331, 278] on p at bounding box center [545, 275] width 477 height 8
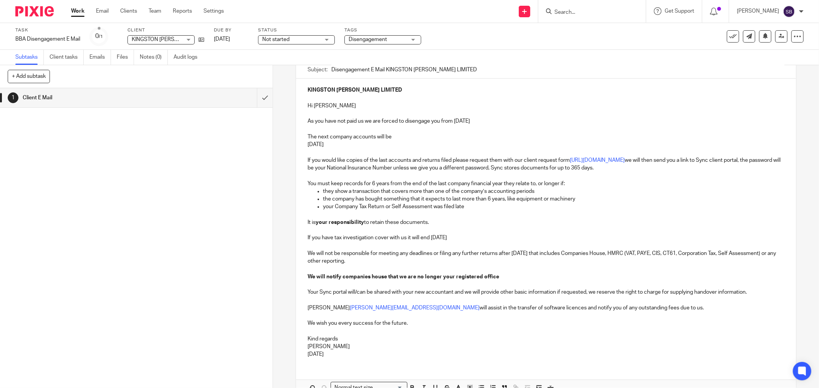
scroll to position [121, 0]
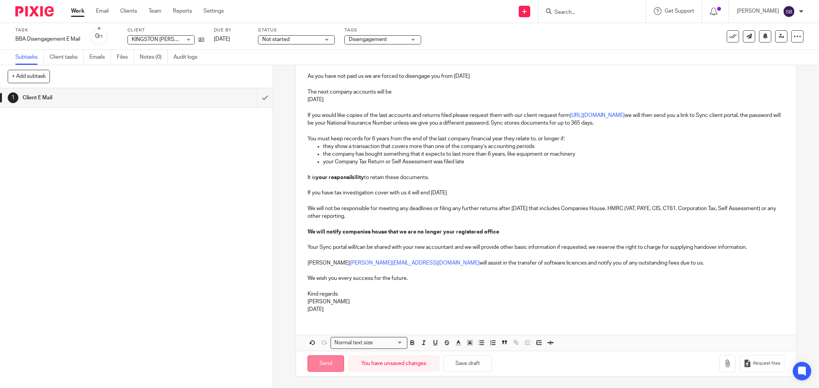
click at [323, 366] on input "Send" at bounding box center [325, 364] width 36 height 17
type input "Sent"
